Goal: Task Accomplishment & Management: Complete application form

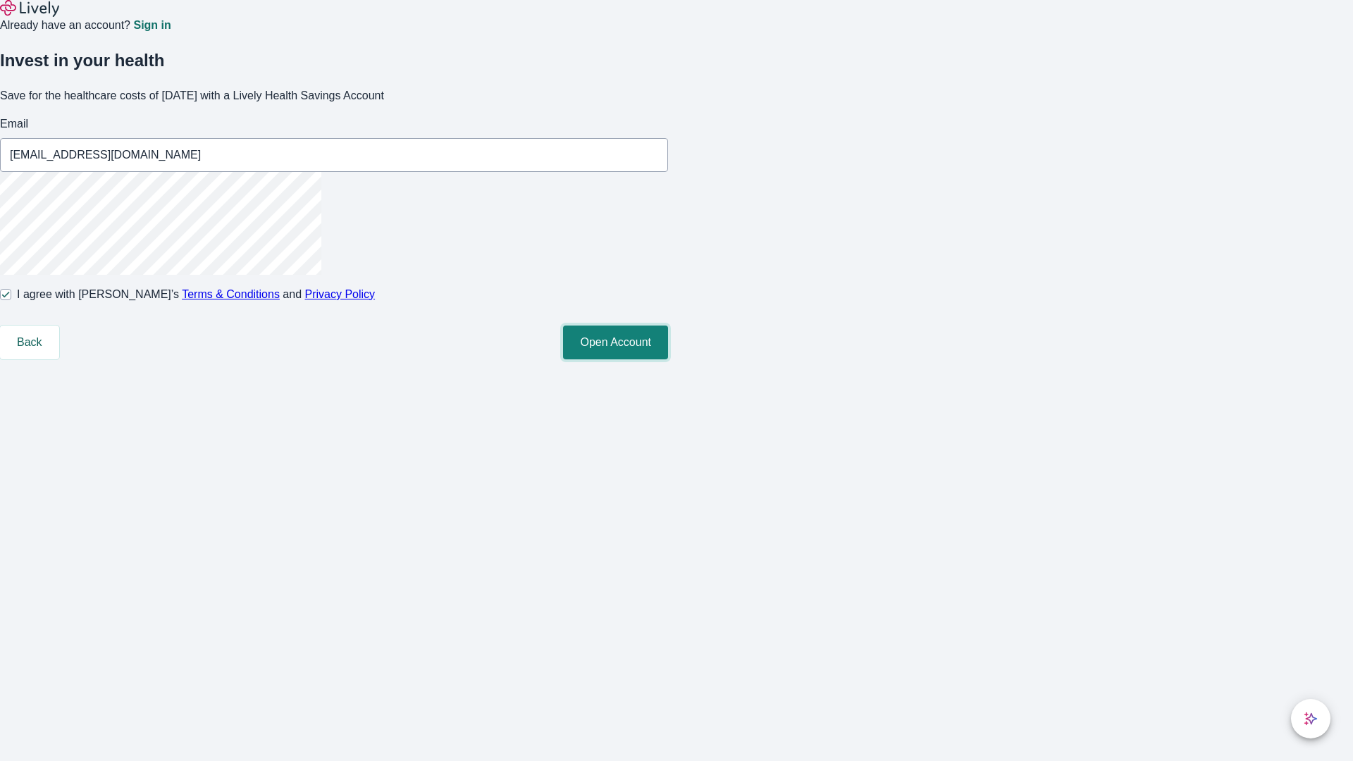
click at [668, 359] on button "Open Account" at bounding box center [615, 343] width 105 height 34
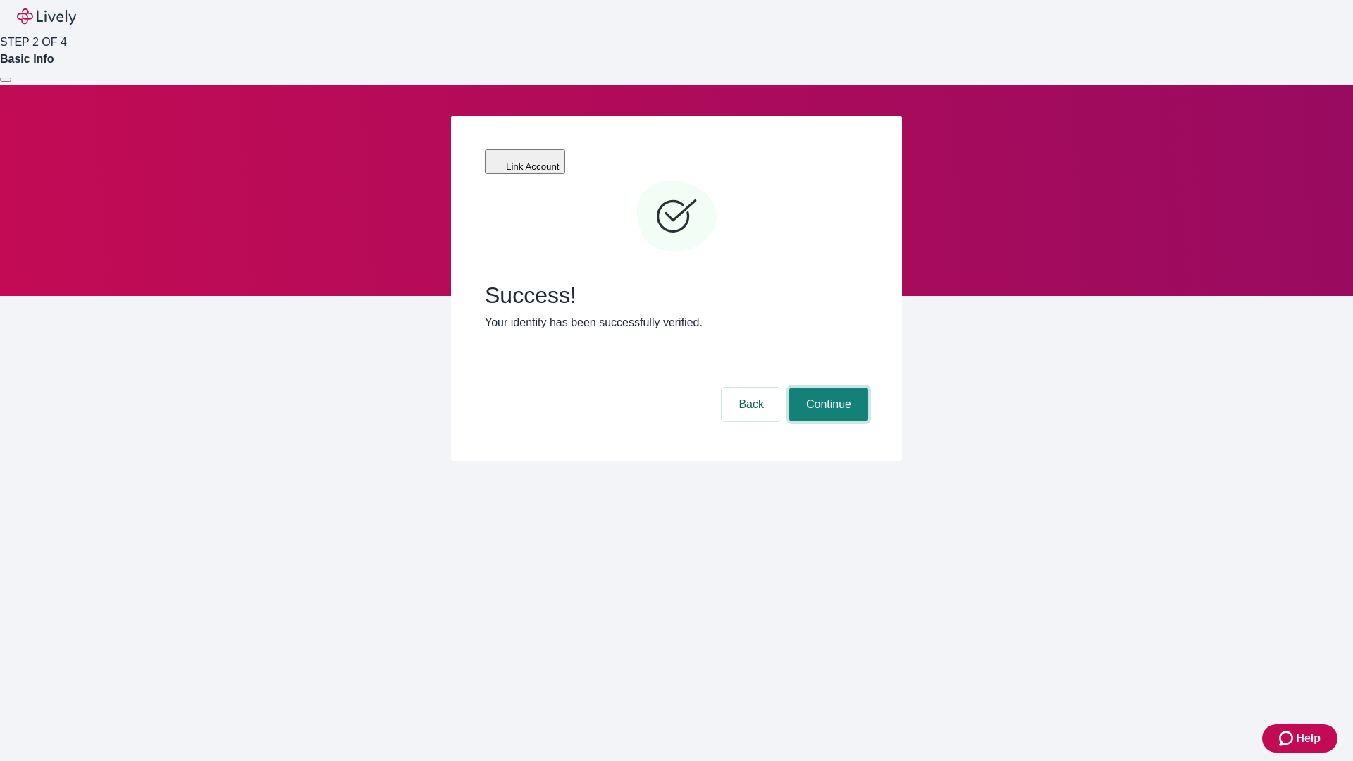
click at [827, 388] on button "Continue" at bounding box center [828, 405] width 79 height 34
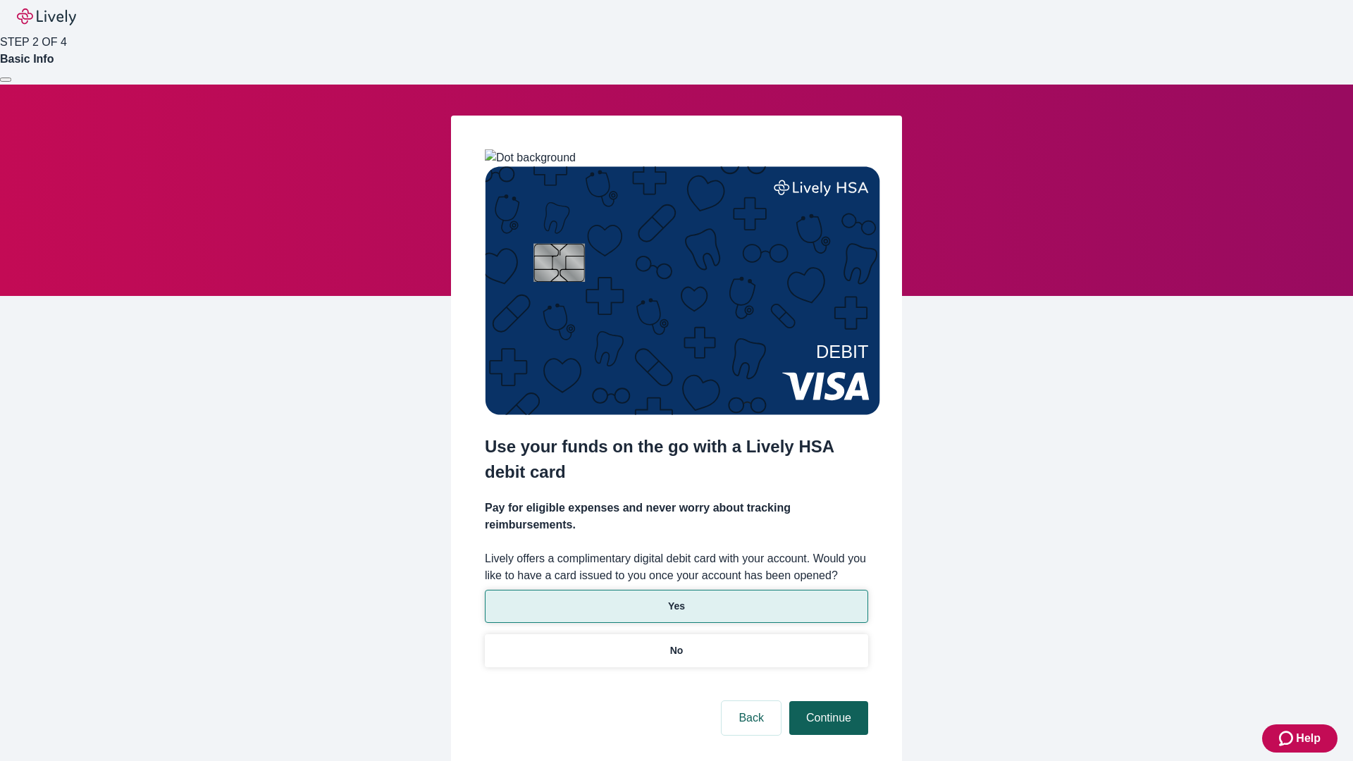
click at [676, 643] on p "No" at bounding box center [676, 650] width 13 height 15
click at [827, 701] on button "Continue" at bounding box center [828, 718] width 79 height 34
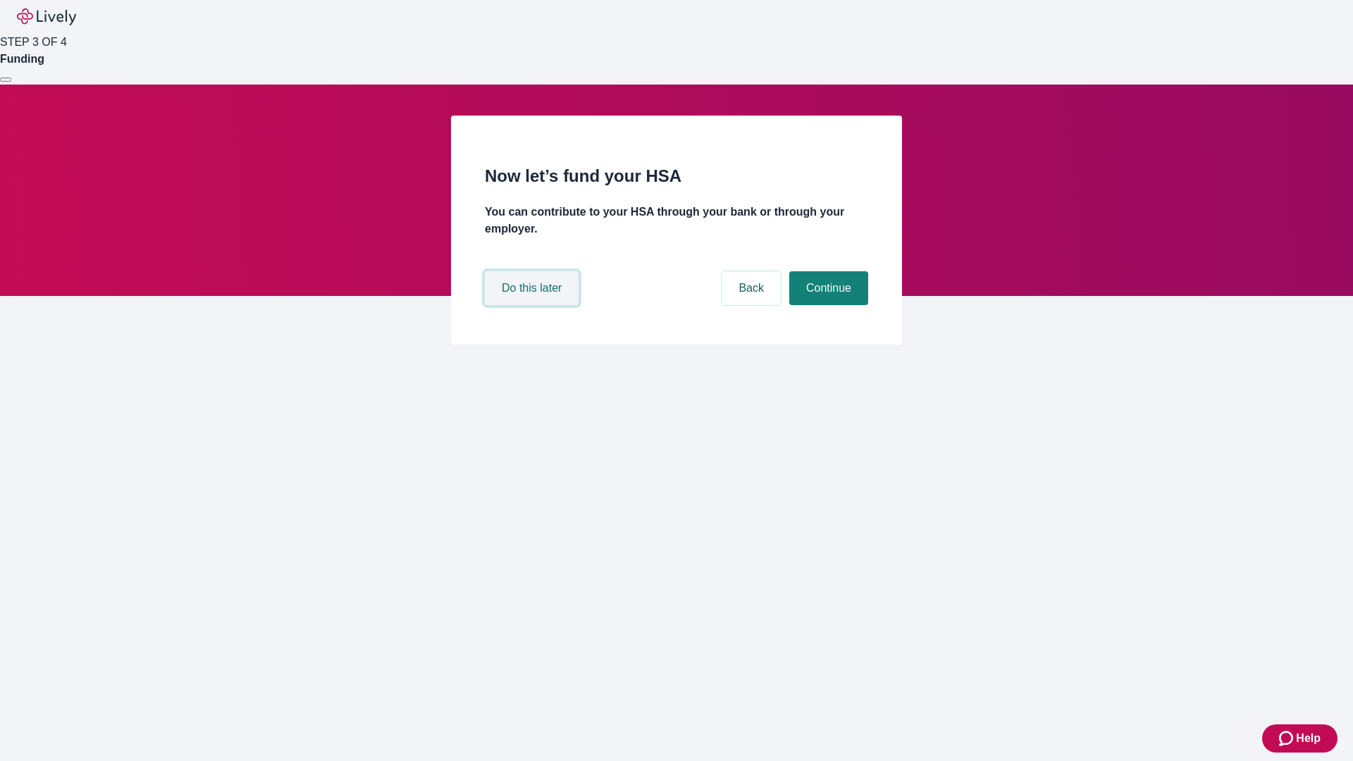
click at [533, 305] on button "Do this later" at bounding box center [532, 288] width 94 height 34
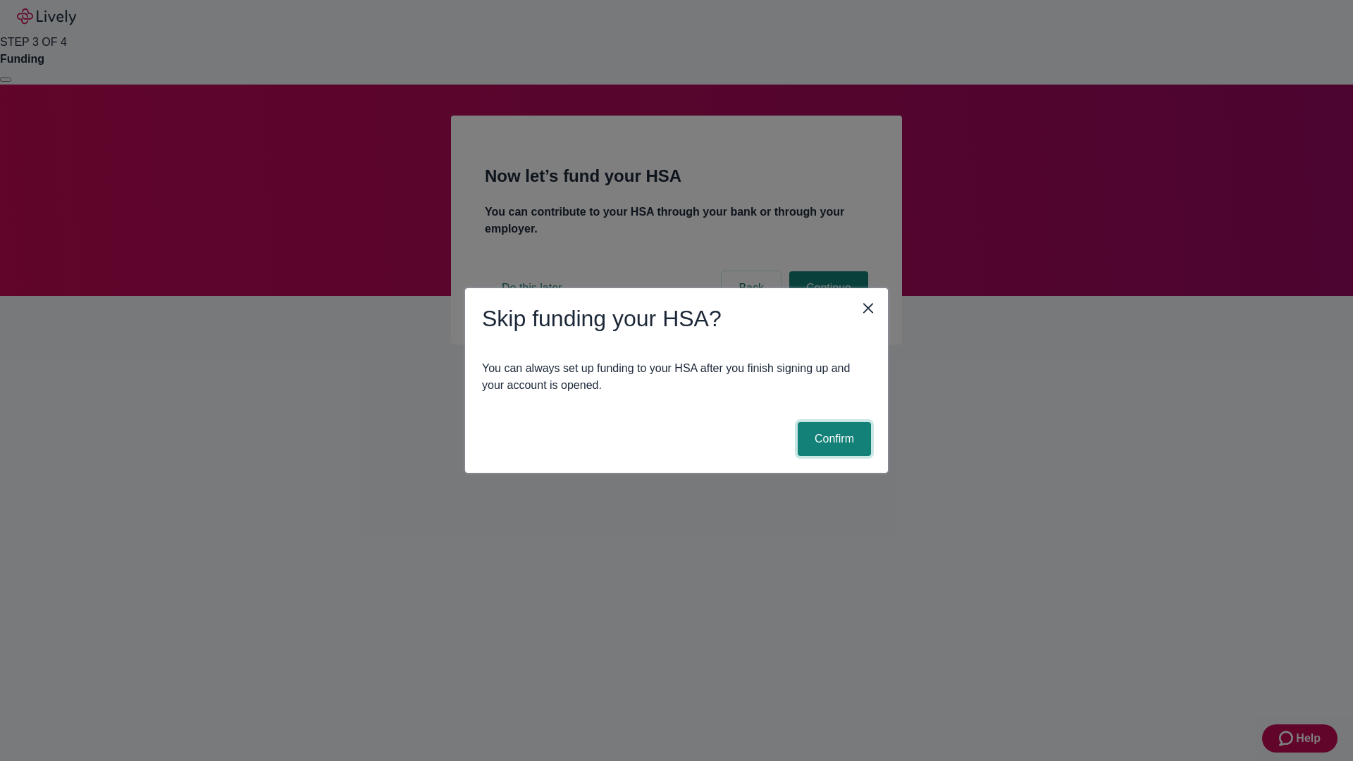
click at [832, 439] on button "Confirm" at bounding box center [834, 439] width 73 height 34
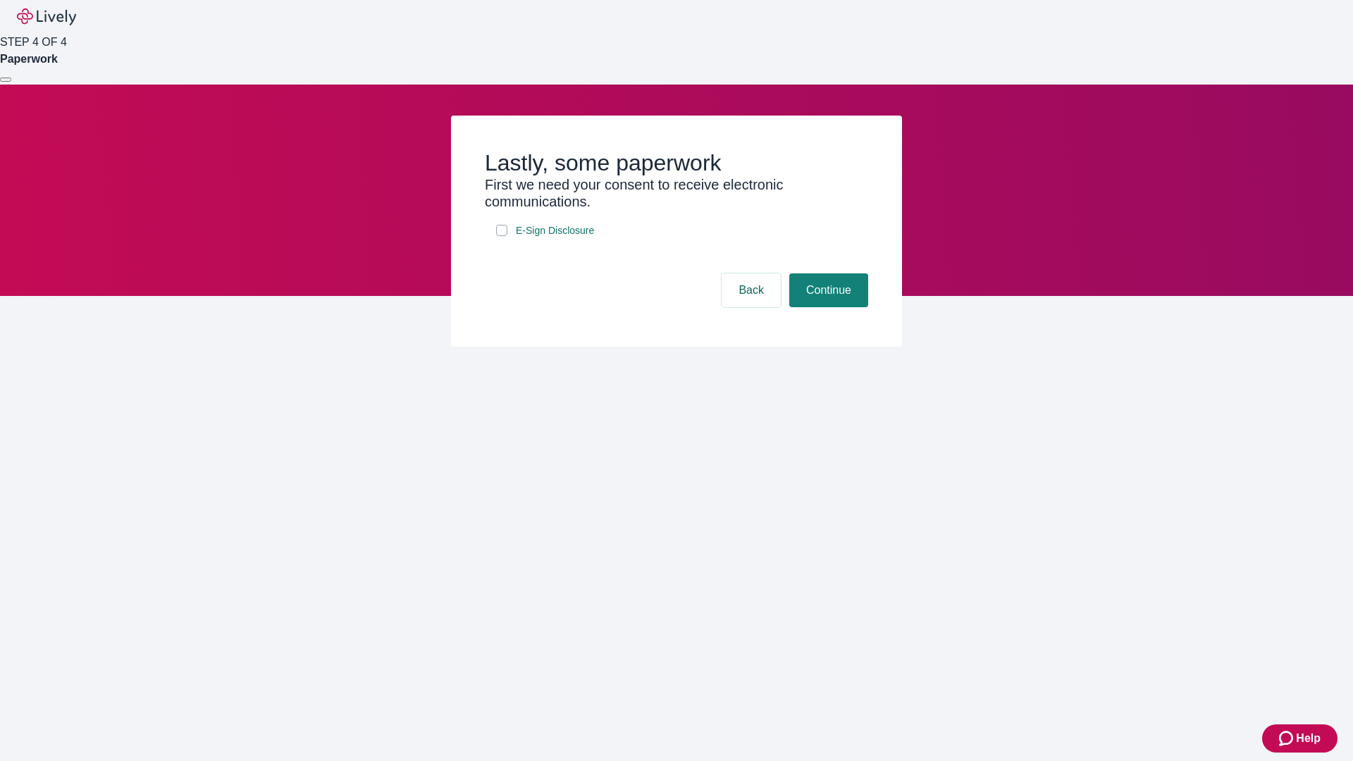
click at [502, 236] on input "E-Sign Disclosure" at bounding box center [501, 230] width 11 height 11
checkbox input "true"
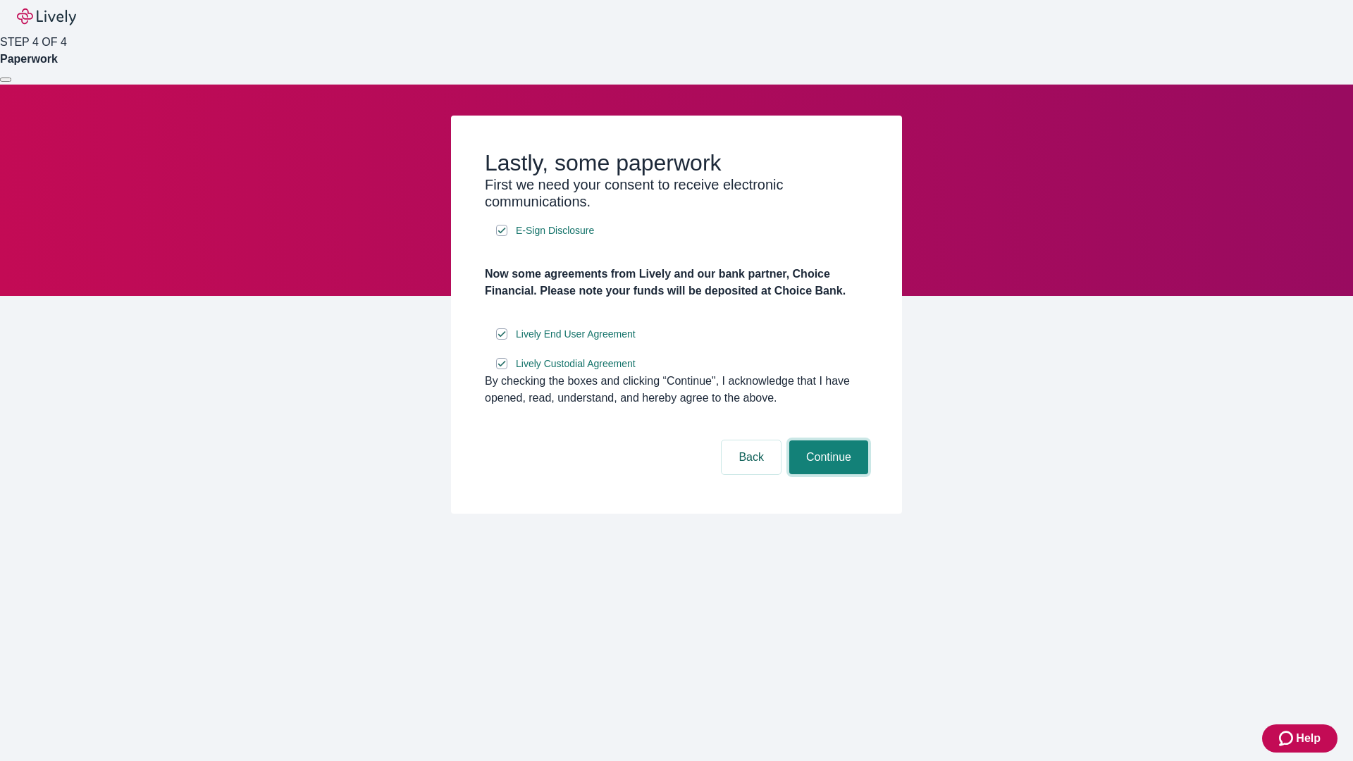
click at [827, 474] on button "Continue" at bounding box center [828, 457] width 79 height 34
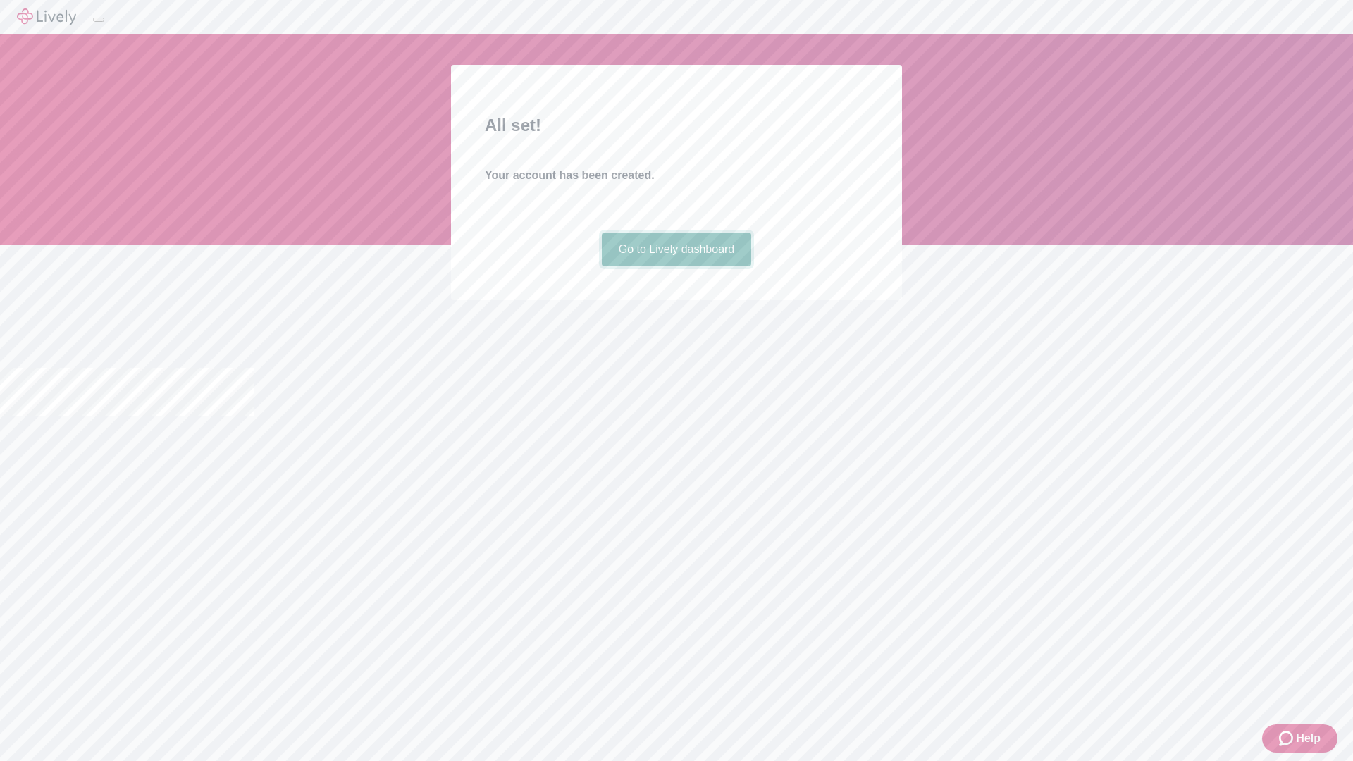
click at [676, 266] on link "Go to Lively dashboard" at bounding box center [677, 250] width 150 height 34
